Goal: Transaction & Acquisition: Purchase product/service

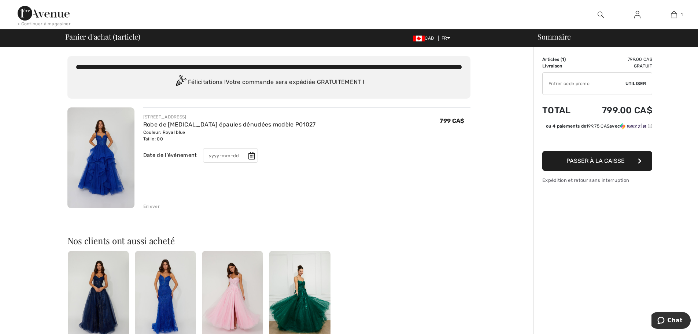
click at [249, 155] on icon at bounding box center [251, 155] width 7 height 7
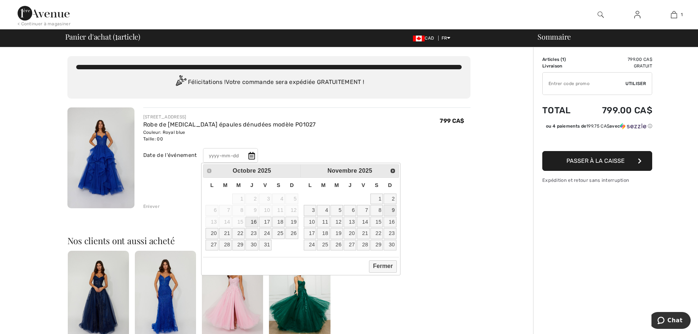
click at [391, 211] on link "9" at bounding box center [390, 210] width 12 height 11
type input "2025-11-09"
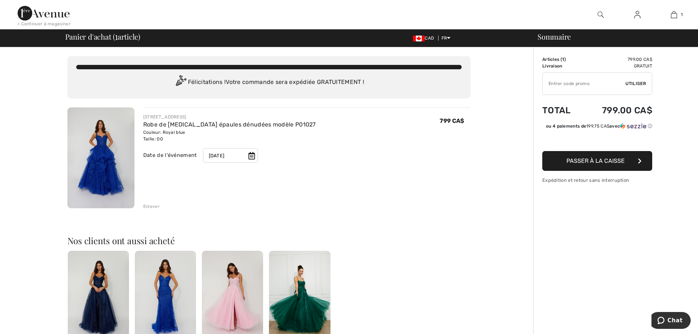
click at [557, 163] on button "Passer à la caisse" at bounding box center [597, 161] width 110 height 20
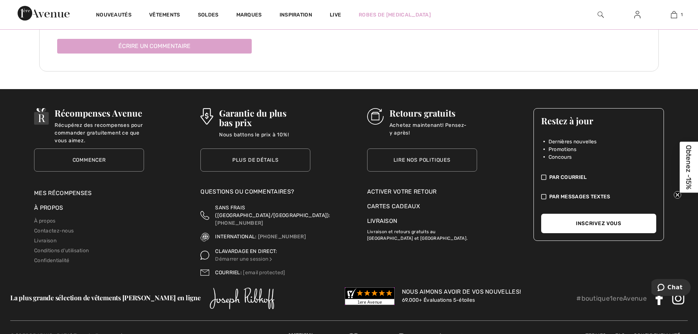
scroll to position [1214, 0]
click at [413, 159] on link "Lire nos politiques" at bounding box center [422, 159] width 110 height 23
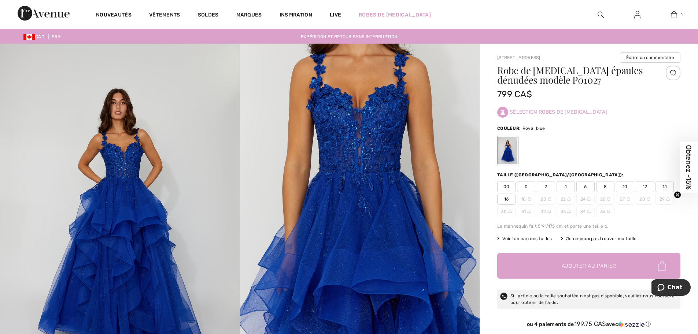
scroll to position [37, 0]
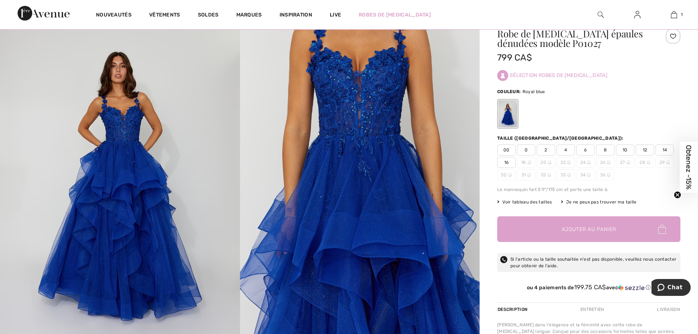
click at [505, 148] on span "00" at bounding box center [506, 149] width 18 height 11
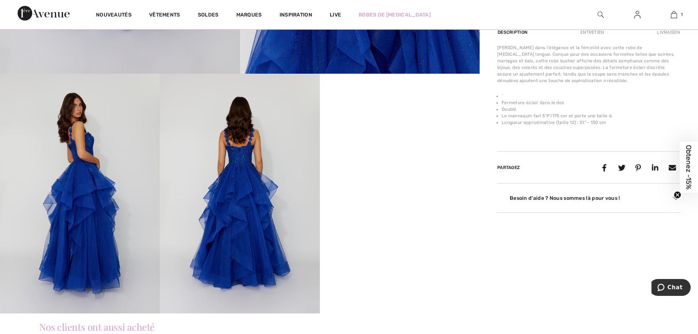
scroll to position [366, 0]
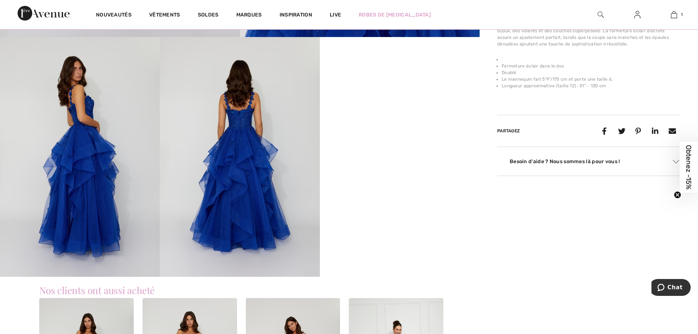
click at [511, 163] on div "Besoin d'aide ? Nous sommes là pour vous !" at bounding box center [588, 161] width 183 height 11
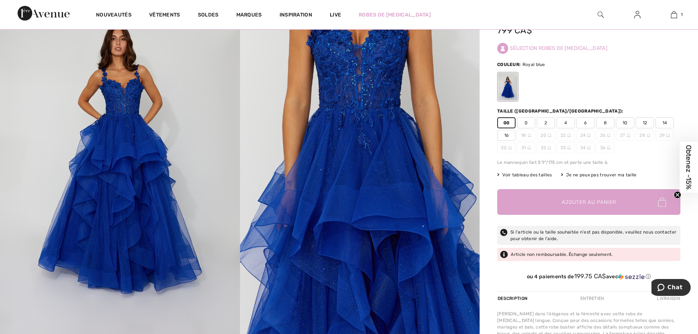
scroll to position [0, 0]
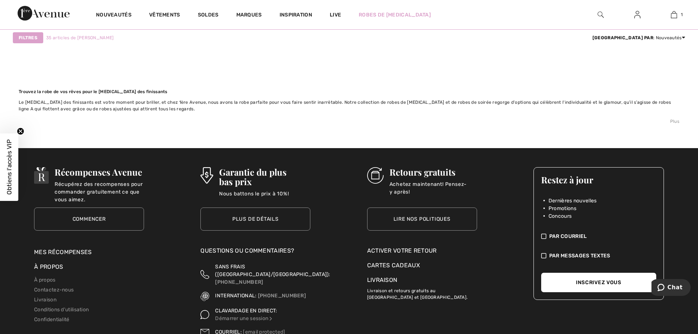
scroll to position [3699, 0]
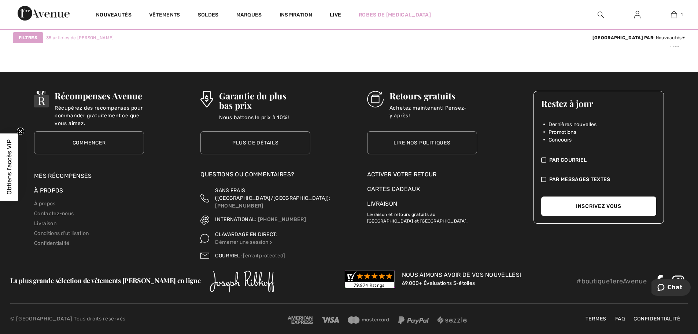
click at [427, 140] on link "Lire nos politiques" at bounding box center [422, 142] width 110 height 23
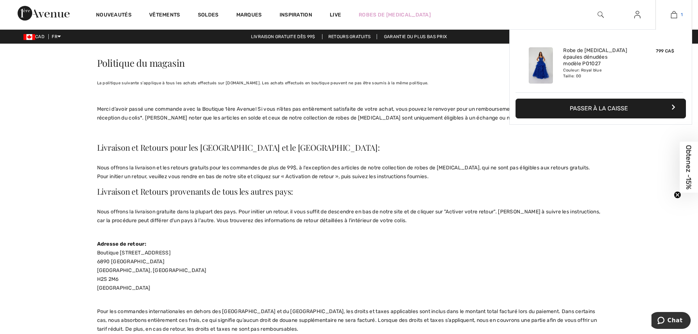
click at [677, 14] on img at bounding box center [674, 14] width 6 height 9
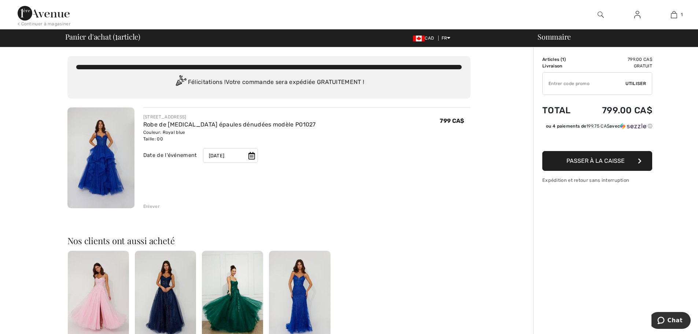
click at [249, 155] on icon at bounding box center [251, 155] width 7 height 7
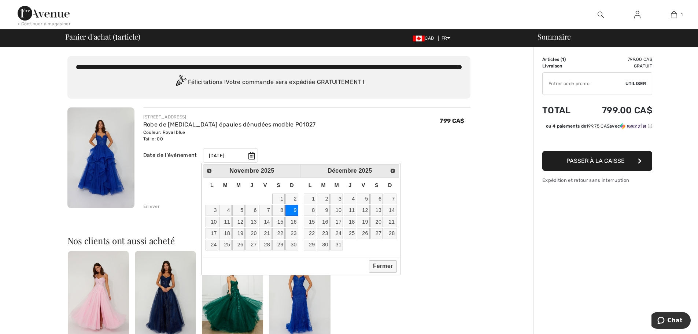
click at [310, 144] on div "1ÈRE AVENUE SOIRÉE Robe de bal épaules dénudées modèle P01027 Couleur: Royal bl…" at bounding box center [306, 141] width 327 height 55
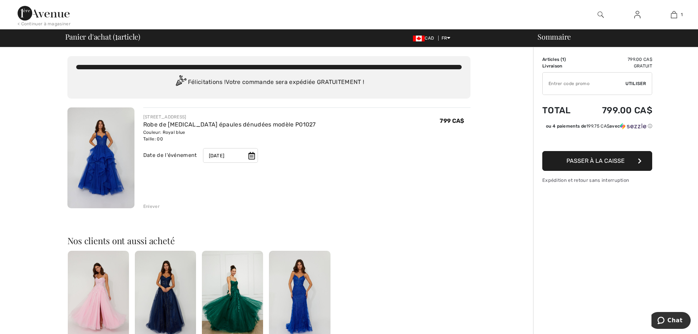
click at [108, 151] on img at bounding box center [100, 157] width 67 height 101
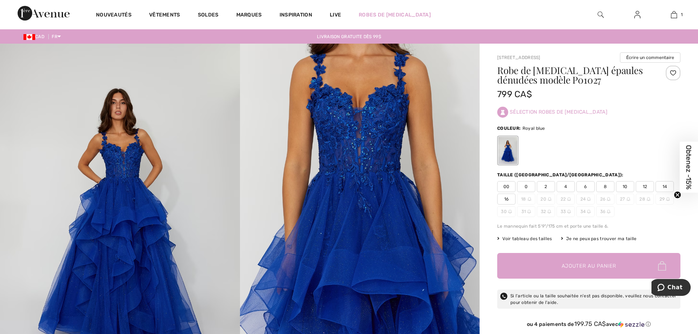
click at [512, 239] on span "Voir tableau des tailles" at bounding box center [524, 238] width 55 height 7
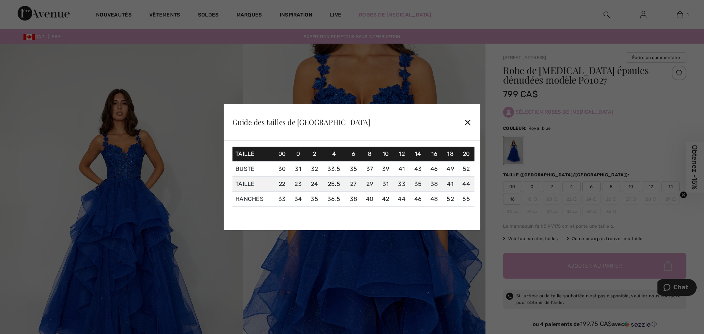
click at [464, 121] on div "✕" at bounding box center [468, 121] width 8 height 15
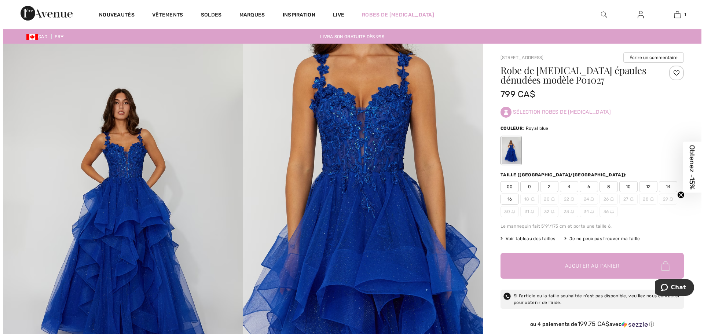
scroll to position [37, 0]
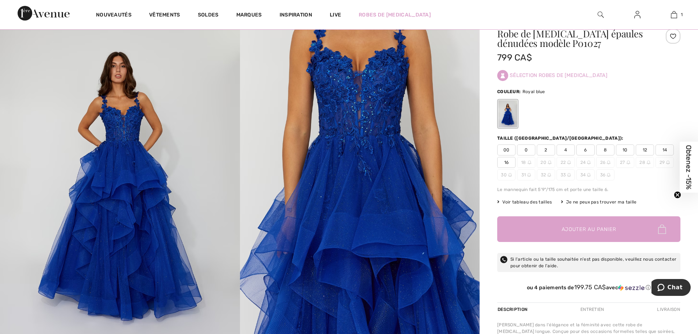
click at [362, 113] on img at bounding box center [360, 187] width 240 height 360
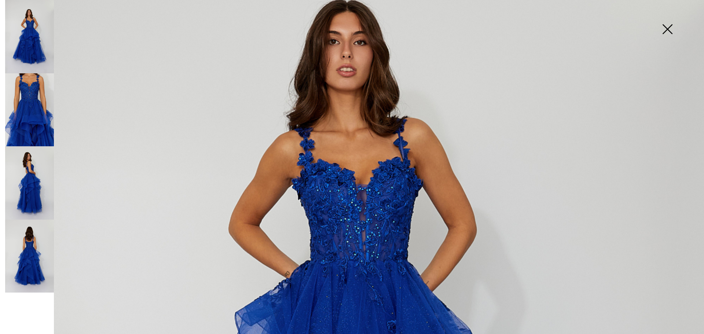
scroll to position [147, 0]
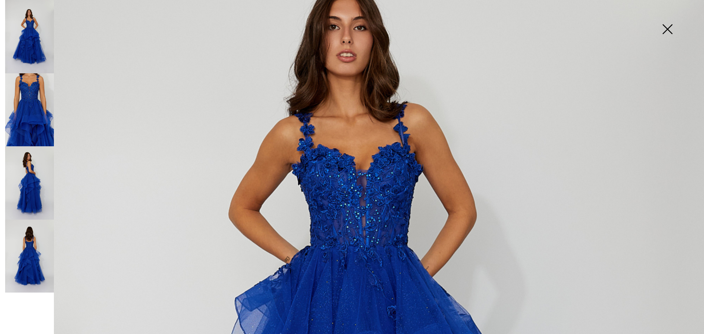
click at [19, 183] on img at bounding box center [29, 182] width 49 height 73
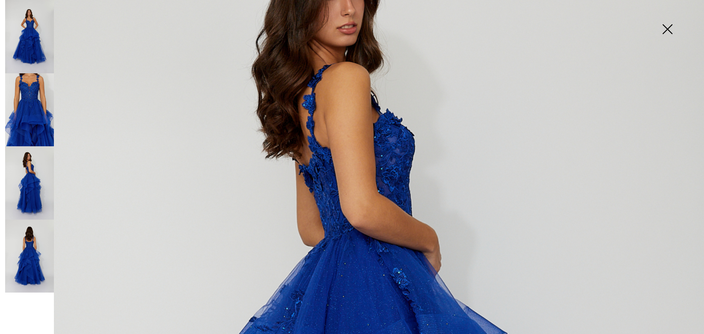
click at [28, 255] on img at bounding box center [29, 256] width 49 height 73
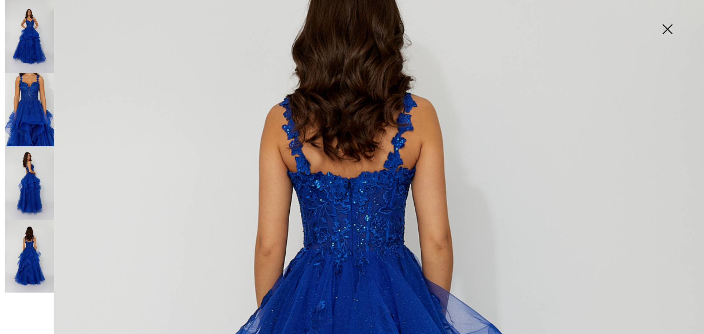
click at [665, 30] on img at bounding box center [667, 30] width 37 height 38
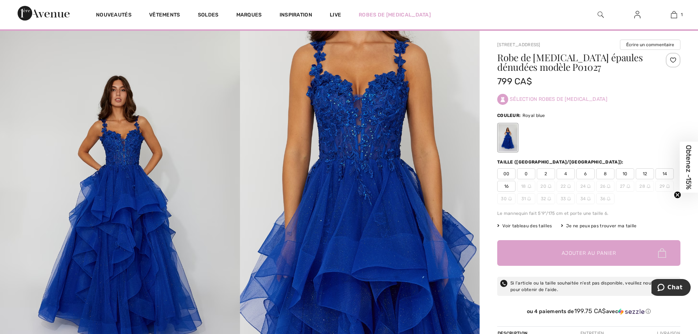
scroll to position [0, 0]
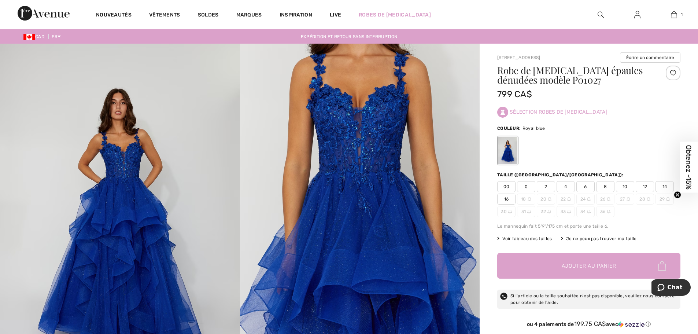
click at [366, 135] on img at bounding box center [360, 224] width 240 height 360
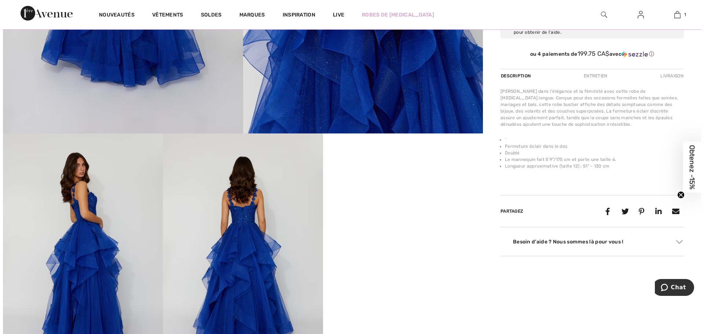
scroll to position [293, 0]
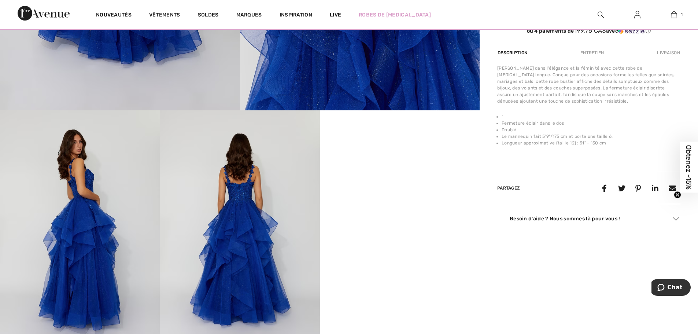
click at [231, 196] on img at bounding box center [240, 230] width 160 height 240
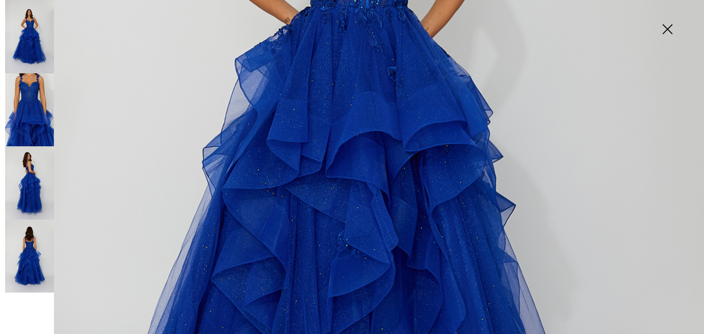
scroll to position [384, 0]
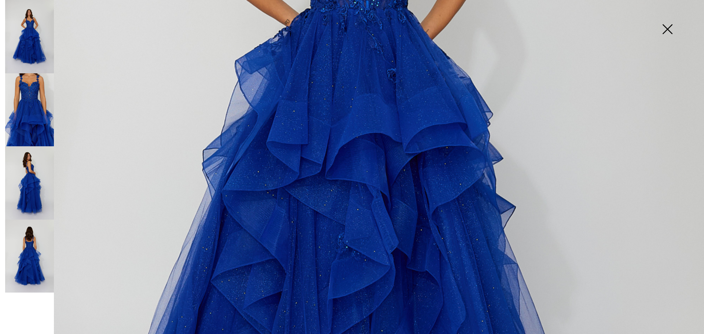
click at [28, 189] on img at bounding box center [29, 182] width 49 height 73
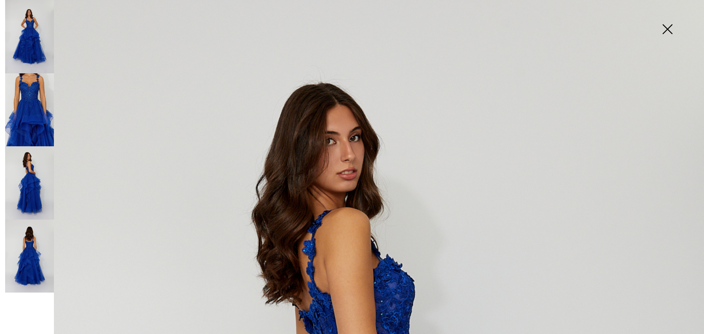
scroll to position [0, 0]
click at [5, 263] on img at bounding box center [29, 256] width 49 height 73
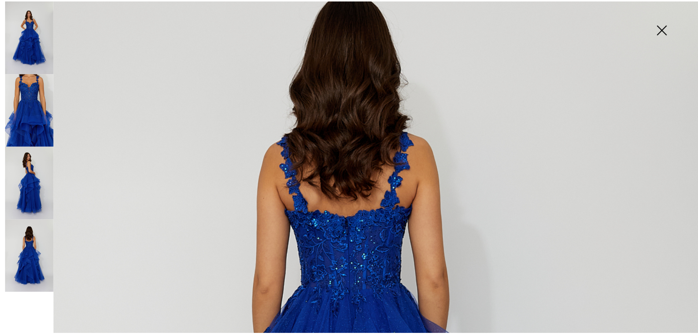
scroll to position [147, 0]
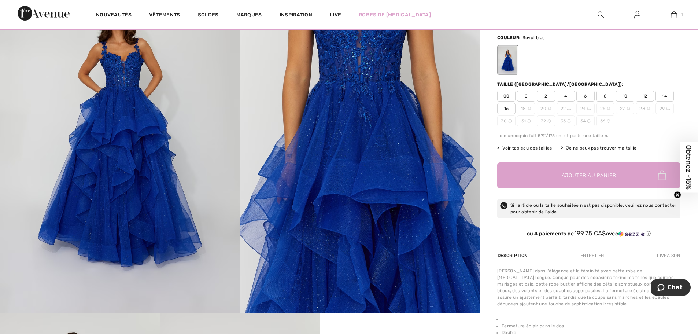
scroll to position [0, 0]
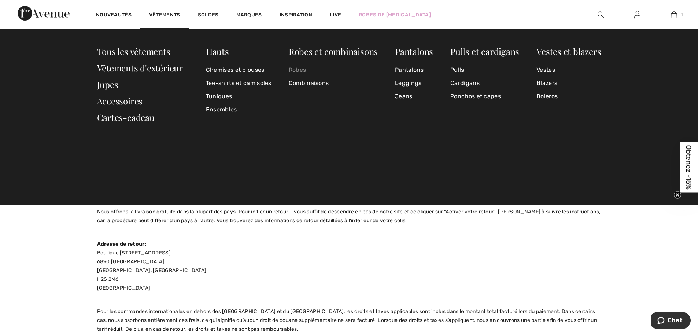
click at [301, 70] on link "Robes" at bounding box center [333, 69] width 89 height 13
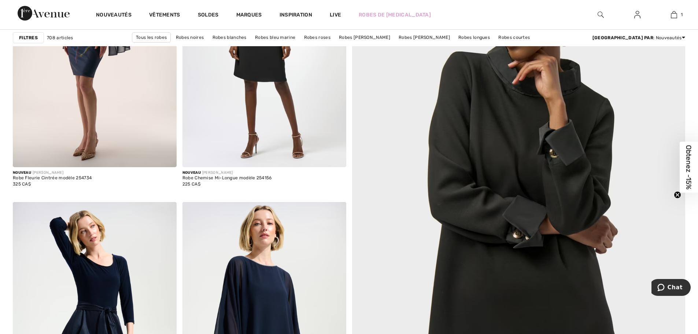
scroll to position [147, 0]
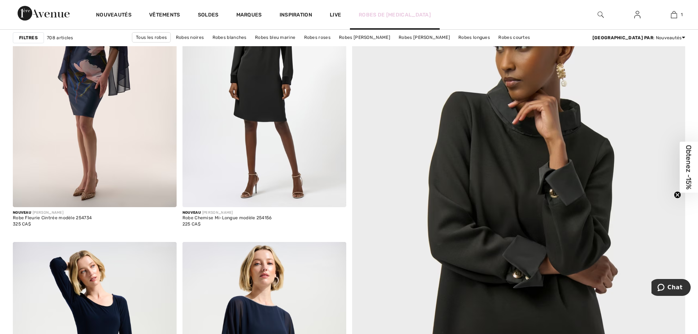
click at [379, 12] on link "Robes de [MEDICAL_DATA]" at bounding box center [395, 15] width 72 height 8
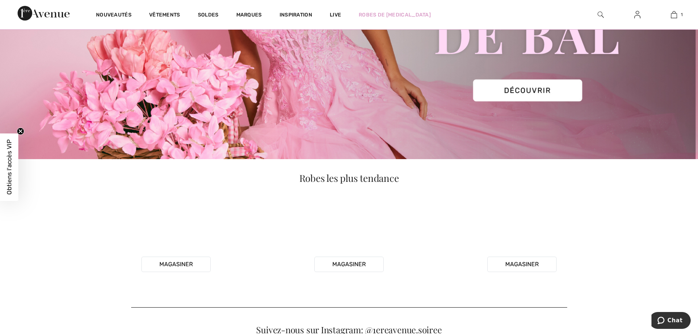
scroll to position [110, 0]
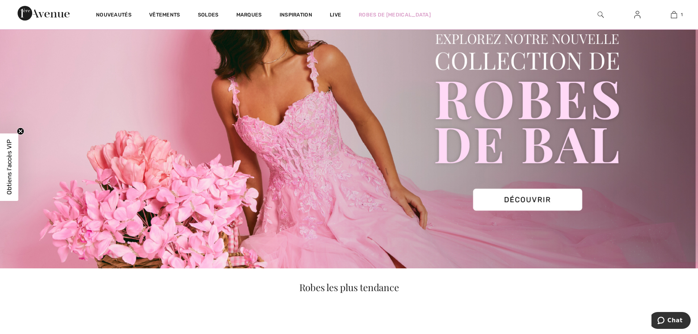
click at [517, 199] on img at bounding box center [349, 101] width 698 height 335
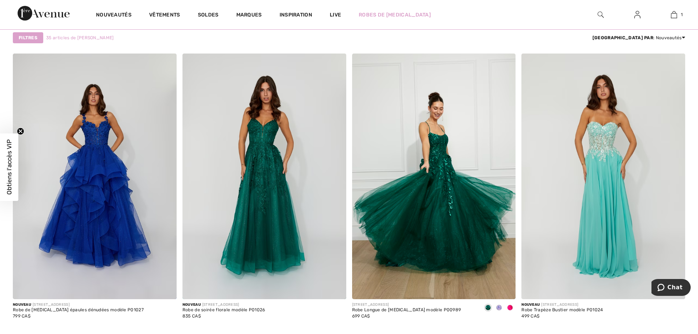
scroll to position [1173, 0]
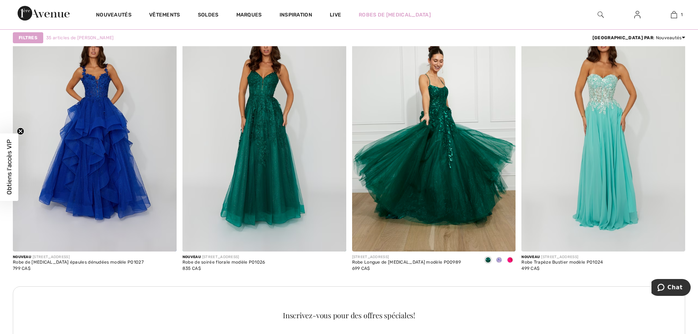
click at [22, 129] on circle "Close teaser" at bounding box center [20, 131] width 7 height 7
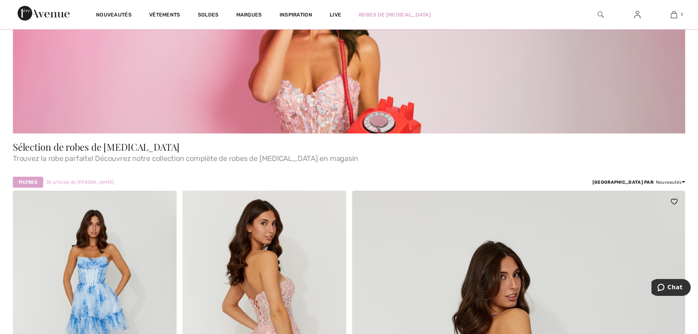
scroll to position [0, 0]
